Goal: Information Seeking & Learning: Learn about a topic

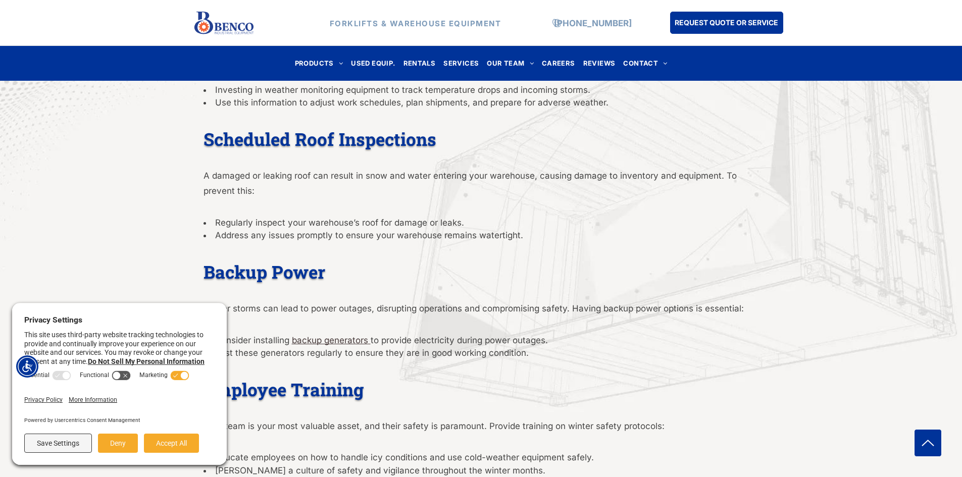
scroll to position [1730, 0]
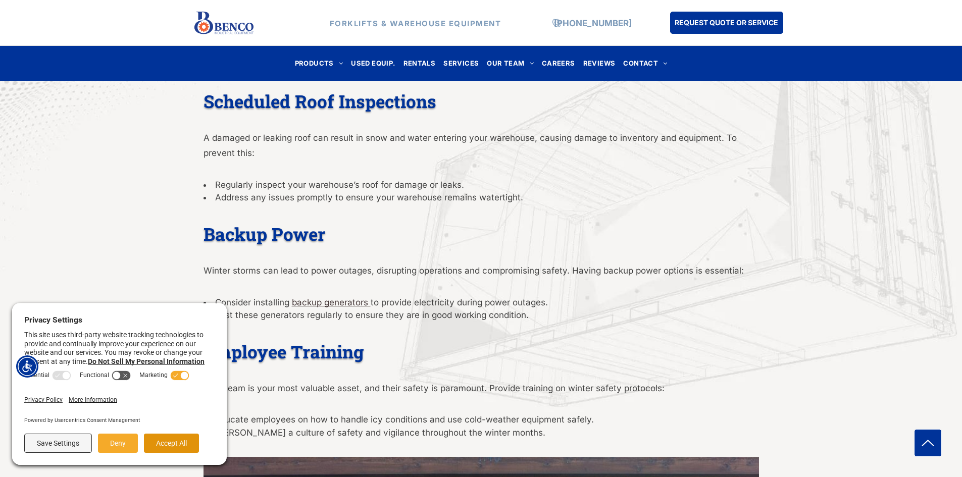
click at [172, 439] on button "Accept All" at bounding box center [171, 443] width 55 height 19
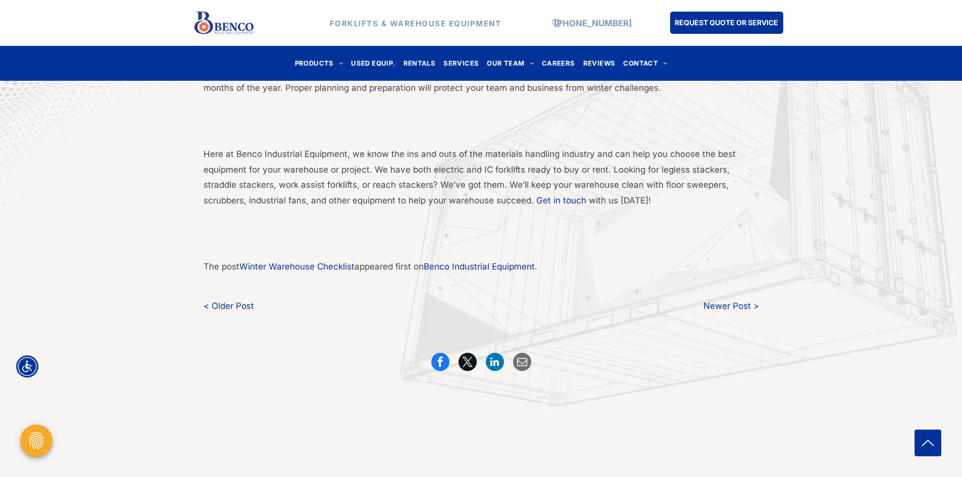
scroll to position [2428, 0]
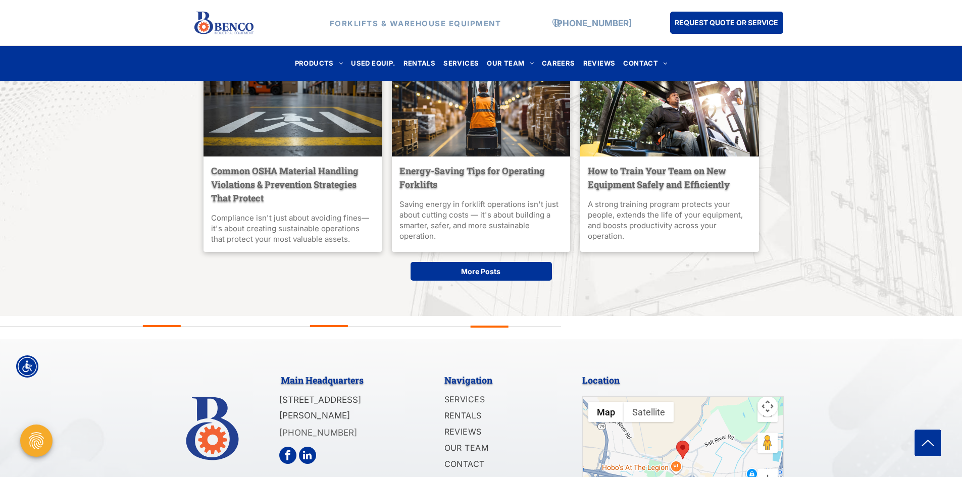
scroll to position [3118, 0]
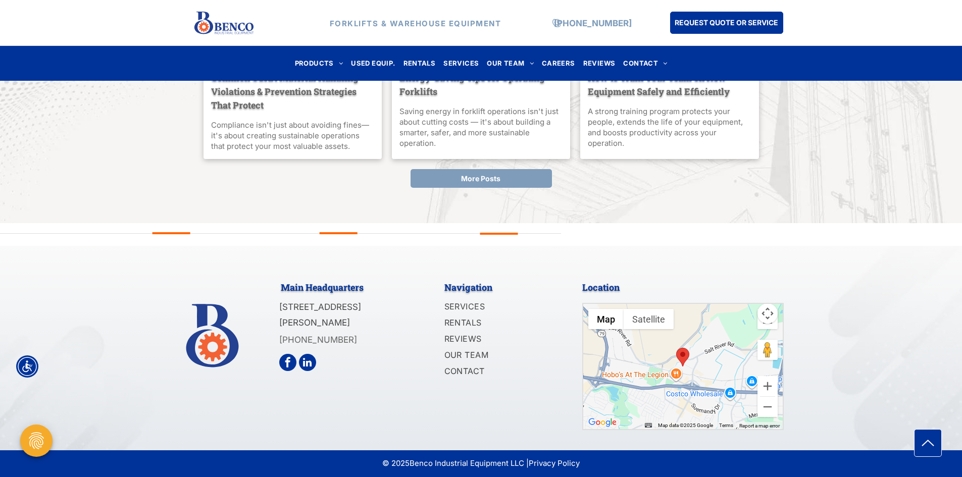
click at [473, 179] on span "More Posts" at bounding box center [480, 178] width 39 height 19
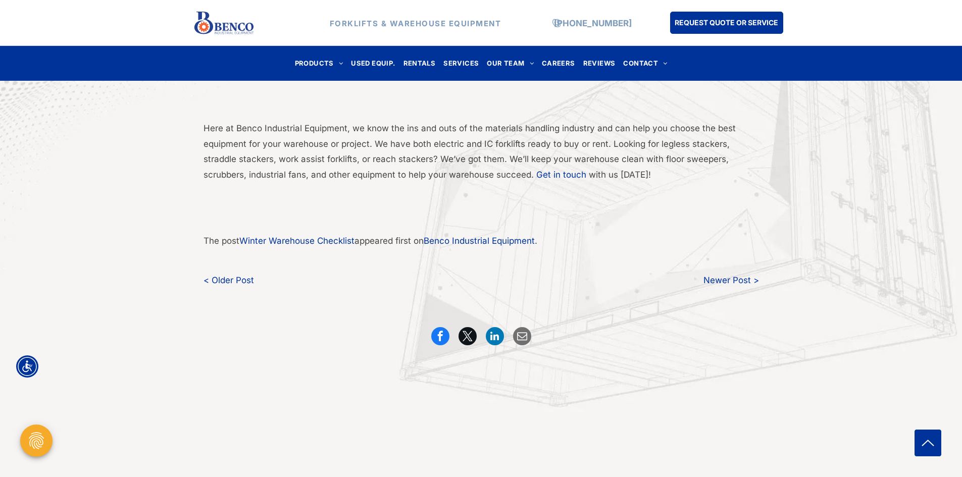
scroll to position [2461, 0]
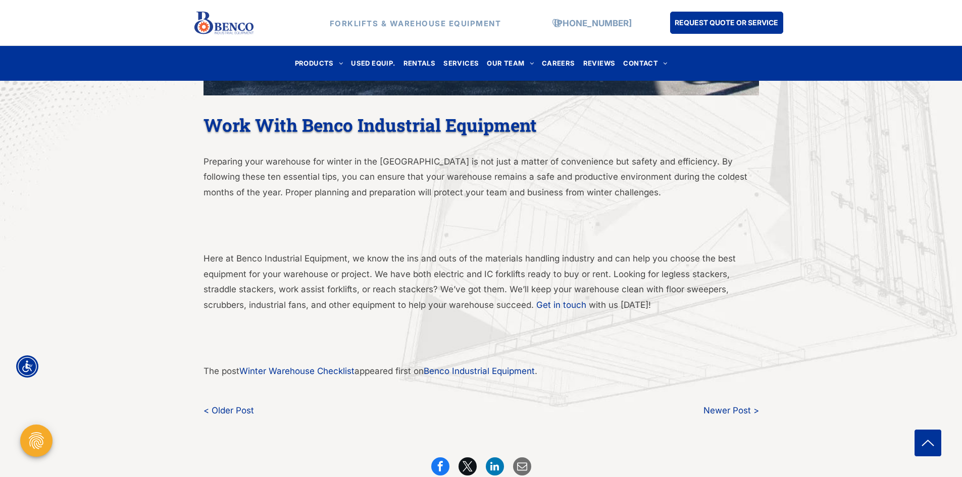
click at [322, 372] on link "Winter Warehouse Checklist" at bounding box center [296, 371] width 115 height 10
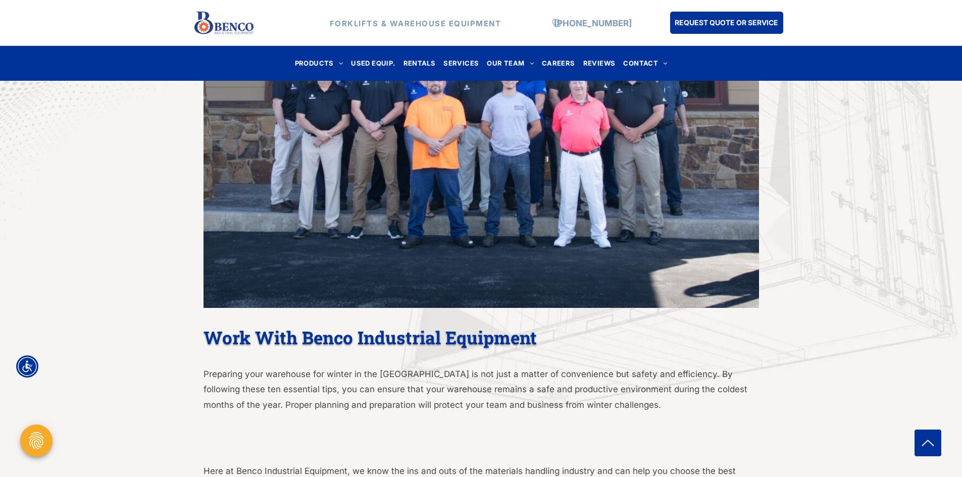
scroll to position [2272, 0]
